Goal: Task Accomplishment & Management: Manage account settings

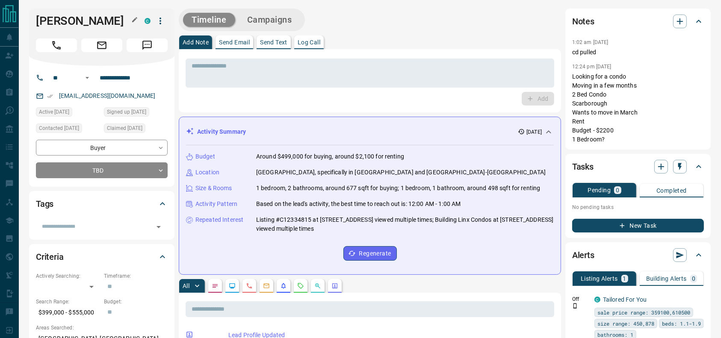
click at [62, 21] on h1 "[PERSON_NAME]" at bounding box center [84, 21] width 96 height 14
click at [546, 55] on div "* ​ Add" at bounding box center [370, 80] width 382 height 63
click at [603, 91] on p "Looking for a condo Moving in a few months 2 Bed Condo Scarborough Wants to mov…" at bounding box center [638, 108] width 132 height 72
click at [51, 43] on icon "Call" at bounding box center [56, 45] width 11 height 11
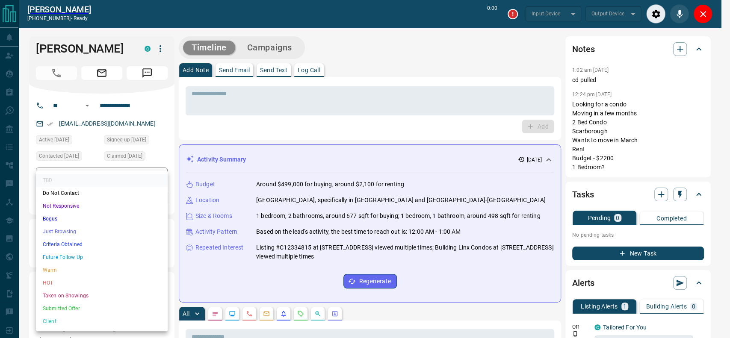
type input "*******"
click at [68, 233] on li "Just Browsing" at bounding box center [102, 231] width 132 height 13
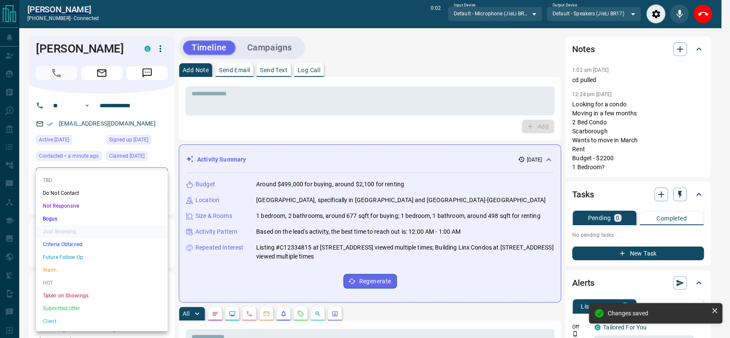
click at [102, 249] on li "Criteria Obtained" at bounding box center [102, 244] width 132 height 13
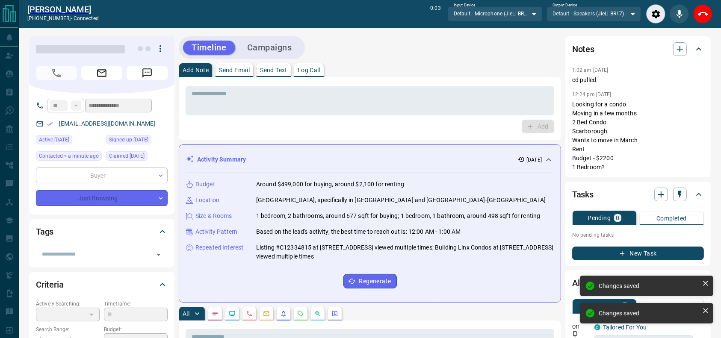
type input "*"
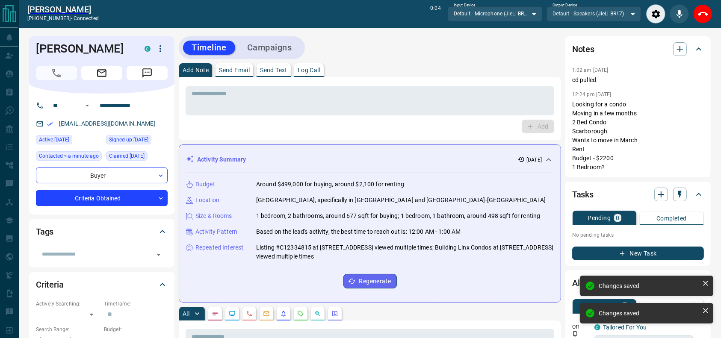
click at [716, 15] on div "[PERSON_NAME] [PHONE_NUMBER] - connected 0:04 Input Device Default - Microphone…" at bounding box center [370, 14] width 702 height 28
click at [708, 15] on button "End Call" at bounding box center [702, 13] width 19 height 19
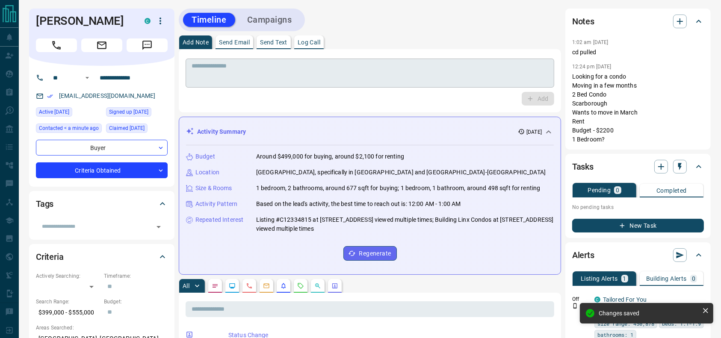
drag, startPoint x: 520, startPoint y: 63, endPoint x: 512, endPoint y: 64, distance: 7.7
click at [512, 64] on textarea at bounding box center [370, 73] width 357 height 22
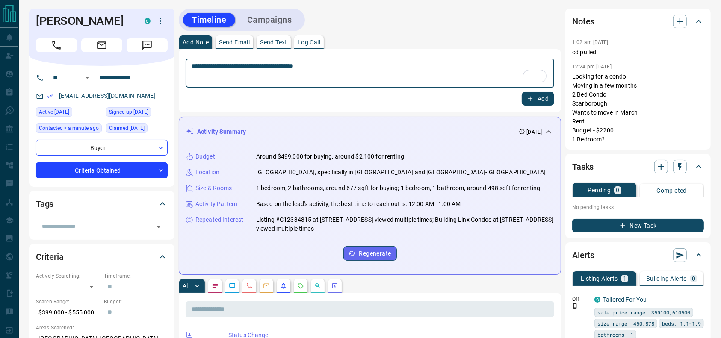
type textarea "**********"
click at [545, 96] on button "Add" at bounding box center [538, 99] width 33 height 14
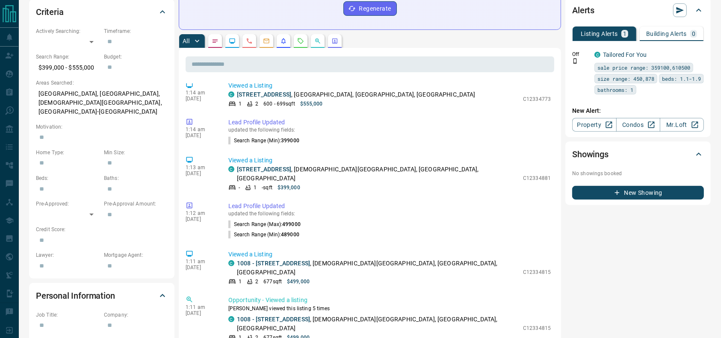
scroll to position [206, 0]
